Goal: Information Seeking & Learning: Compare options

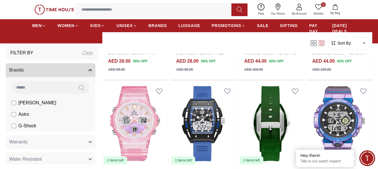
scroll to position [431, 0]
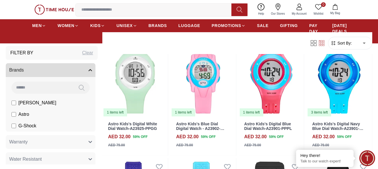
scroll to position [316, 0]
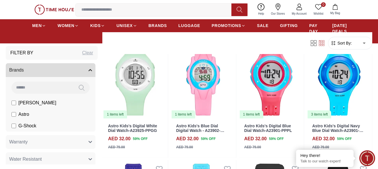
click at [37, 102] on span "[PERSON_NAME]" at bounding box center [37, 102] width 38 height 7
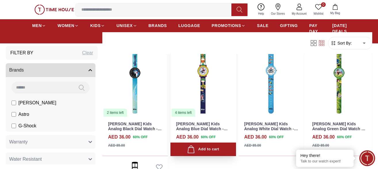
scroll to position [57, 0]
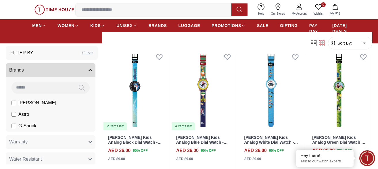
click at [21, 123] on span "G-Shock" at bounding box center [27, 125] width 18 height 7
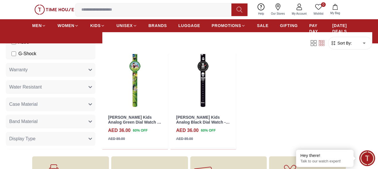
scroll to position [57, 0]
click at [290, 28] on span "GIFTING" at bounding box center [289, 26] width 18 height 6
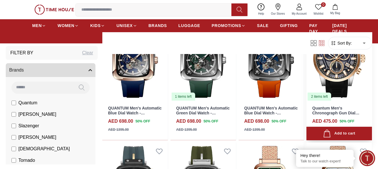
scroll to position [86, 0]
